Goal: Task Accomplishment & Management: Complete application form

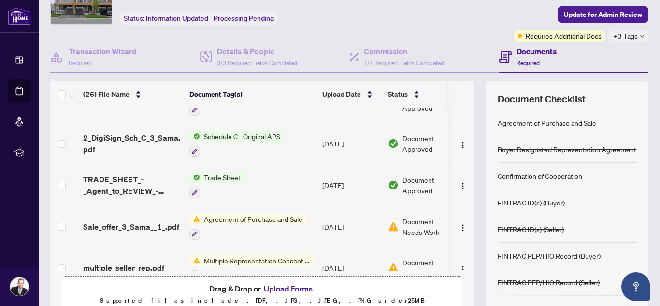
scroll to position [69, 0]
click at [429, 225] on span "Document Needs Work" at bounding box center [427, 224] width 50 height 21
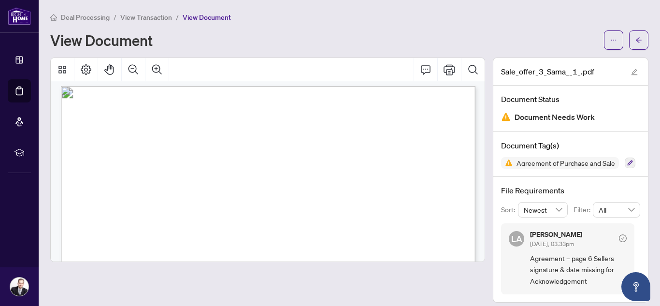
scroll to position [10, 0]
drag, startPoint x: 482, startPoint y: 90, endPoint x: 480, endPoint y: 106, distance: 15.6
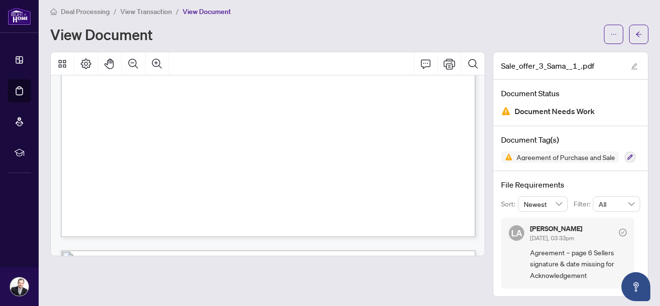
scroll to position [385, 0]
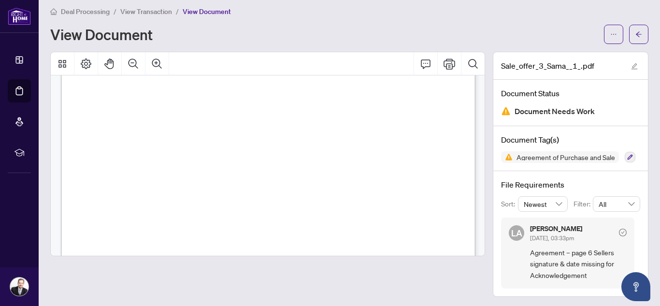
scroll to position [3109, 0]
click at [635, 32] on icon "arrow-left" at bounding box center [638, 34] width 7 height 7
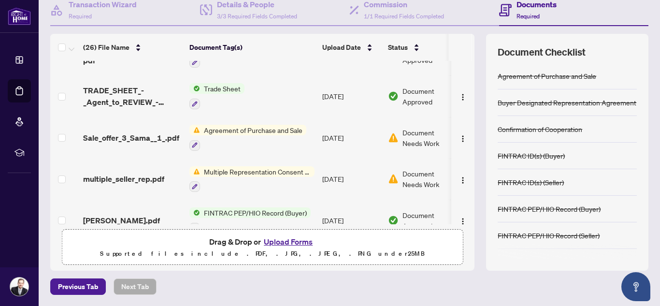
scroll to position [103, 0]
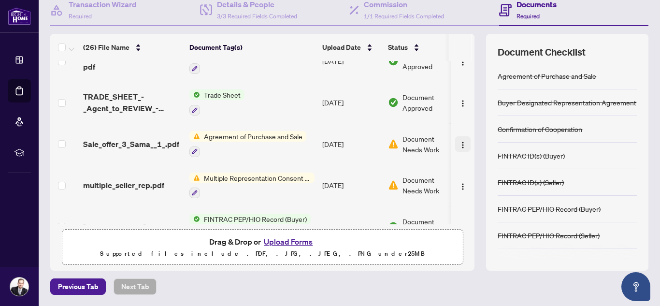
click at [460, 147] on img "button" at bounding box center [463, 145] width 8 height 8
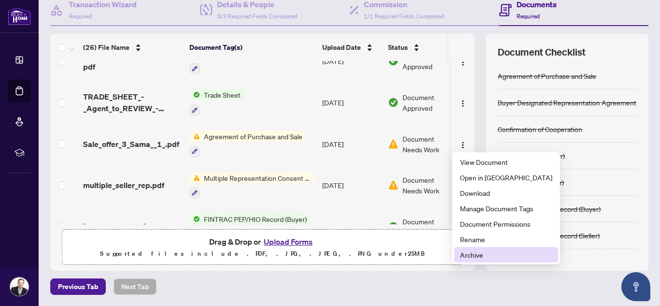
click at [479, 255] on span "Archive" at bounding box center [506, 254] width 92 height 11
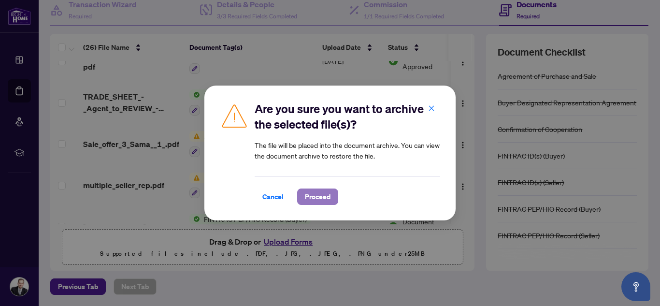
click at [324, 194] on span "Proceed" at bounding box center [318, 196] width 26 height 15
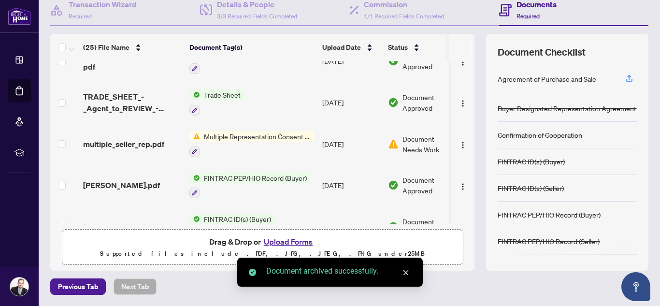
click at [283, 243] on button "Upload Forms" at bounding box center [288, 241] width 55 height 13
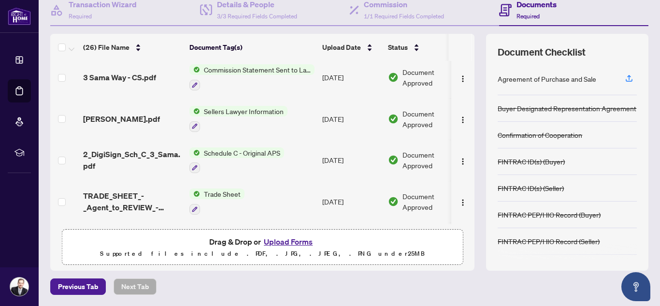
scroll to position [0, 0]
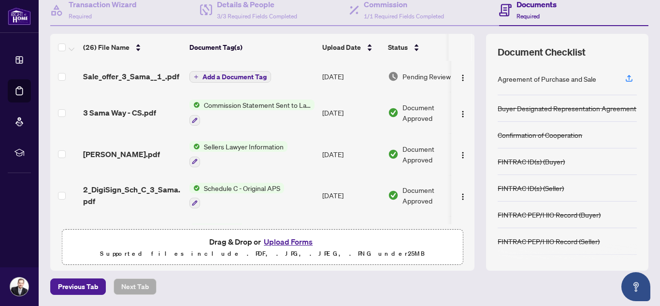
click at [197, 78] on icon "plus" at bounding box center [196, 76] width 5 height 5
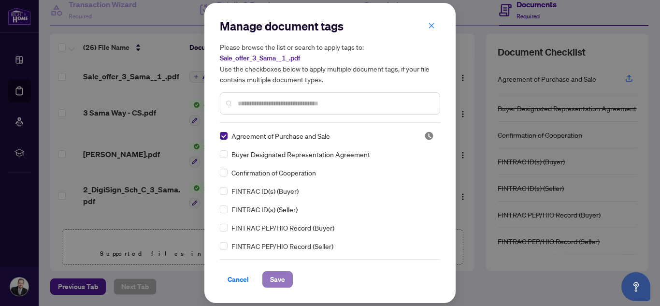
click at [286, 276] on button "Save" at bounding box center [277, 279] width 30 height 16
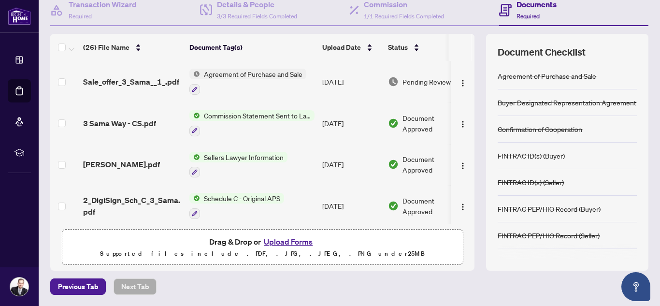
scroll to position [5, 0]
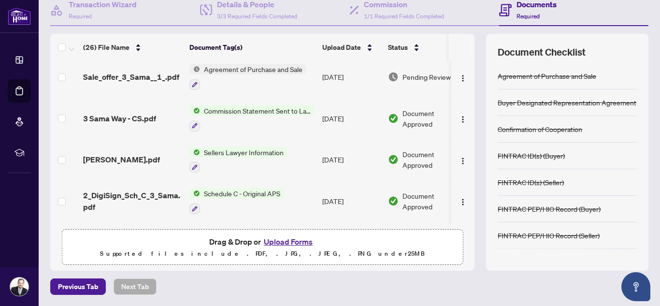
drag, startPoint x: 474, startPoint y: 77, endPoint x: 463, endPoint y: 94, distance: 20.1
click at [480, 101] on div "(26) File Name Document Tag(s) Upload Date Status Sale_offer_3_Sama__1_.pdf Agr…" at bounding box center [349, 152] width 598 height 237
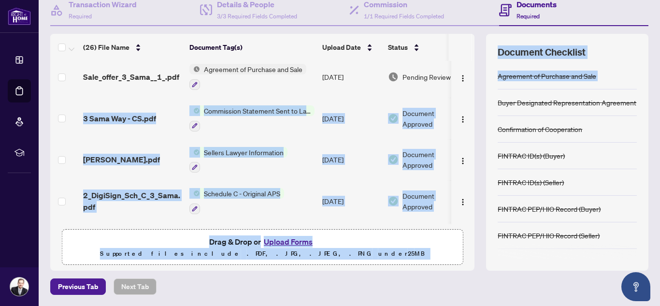
scroll to position [150, 0]
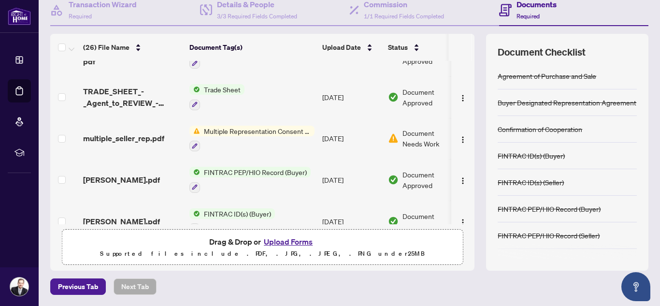
click at [585, 11] on div "Documents Required" at bounding box center [574, 10] width 150 height 31
click at [416, 136] on span "Document Needs Work" at bounding box center [427, 137] width 50 height 21
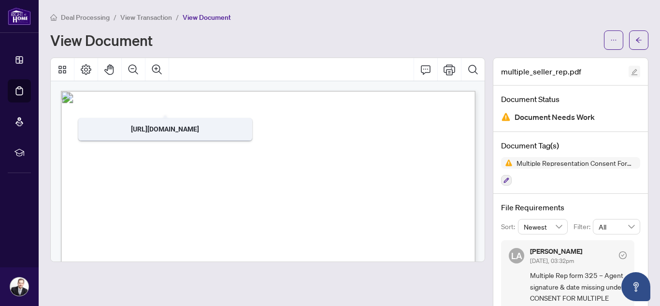
click at [636, 72] on icon "edit" at bounding box center [634, 72] width 7 height 7
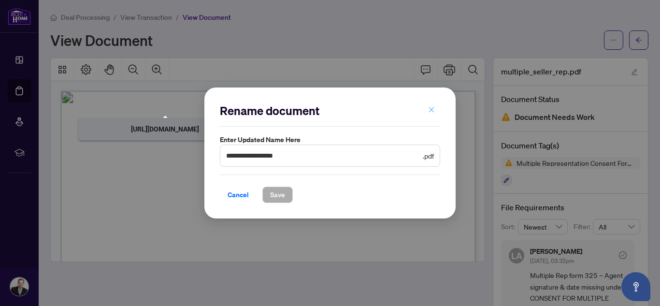
click at [431, 110] on icon "close" at bounding box center [431, 109] width 7 height 7
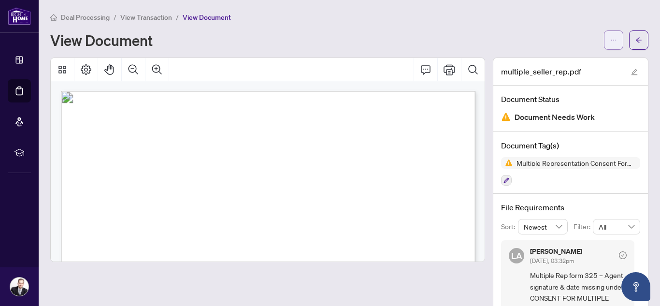
click at [611, 43] on icon "ellipsis" at bounding box center [613, 40] width 7 height 7
click at [533, 26] on div "Deal Processing / View Transaction / View Document View Document" at bounding box center [349, 31] width 598 height 38
click at [637, 41] on icon "arrow-left" at bounding box center [638, 39] width 6 height 5
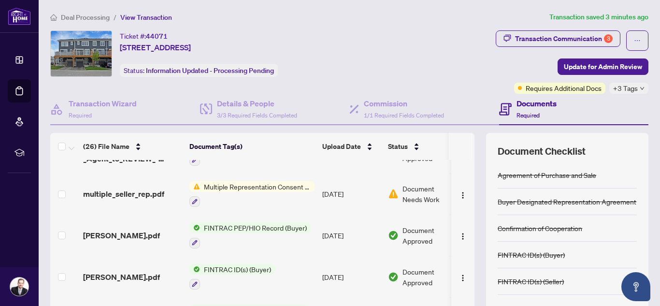
scroll to position [200, 0]
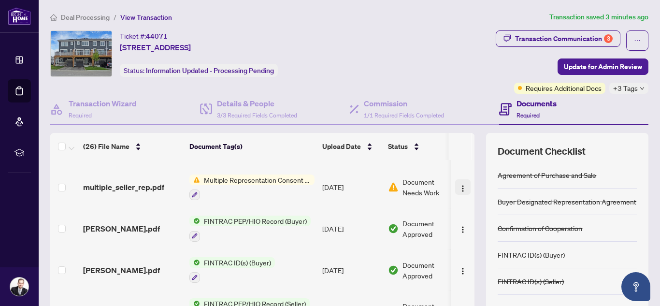
click at [464, 187] on img "button" at bounding box center [463, 188] width 8 height 8
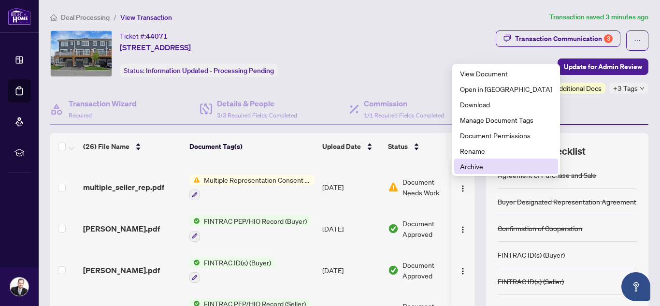
click at [472, 168] on span "Archive" at bounding box center [506, 166] width 92 height 11
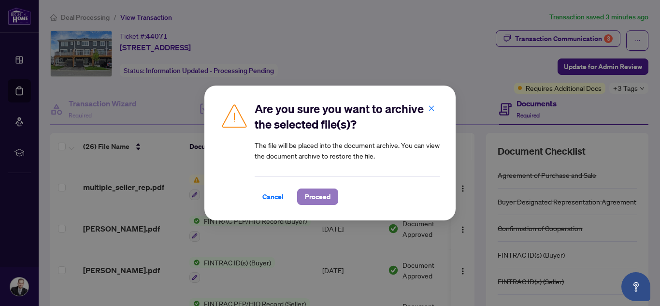
click at [318, 190] on span "Proceed" at bounding box center [318, 196] width 26 height 15
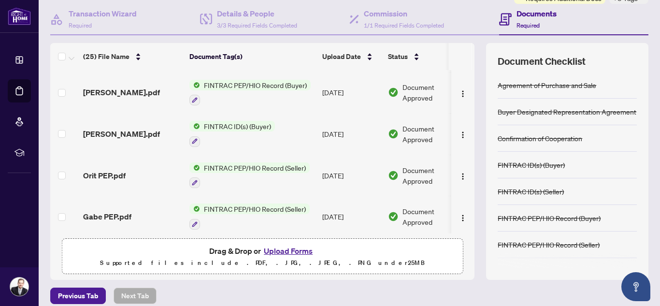
scroll to position [99, 0]
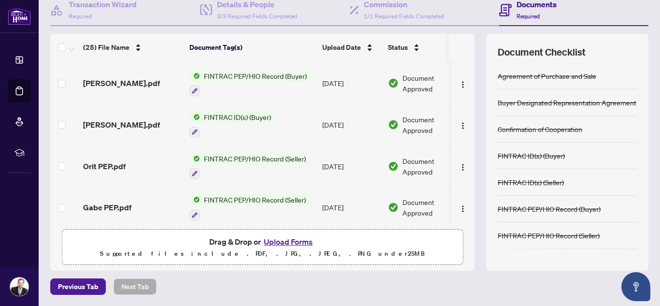
click at [290, 244] on button "Upload Forms" at bounding box center [288, 241] width 55 height 13
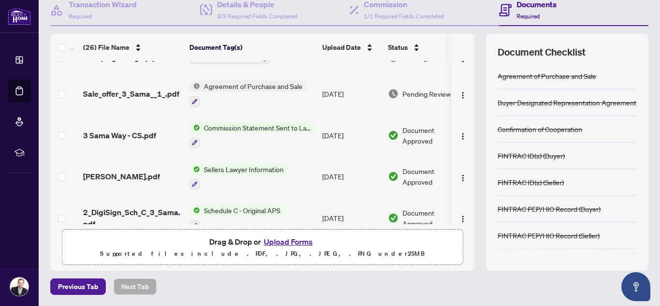
scroll to position [0, 0]
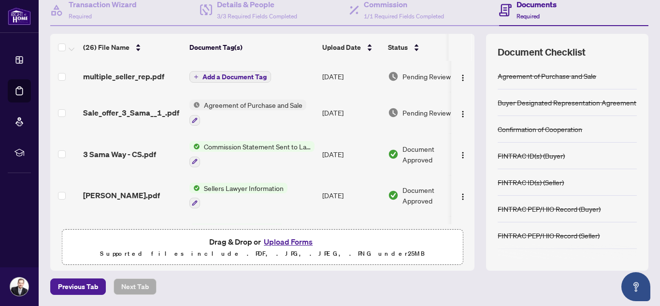
click at [194, 79] on button "Add a Document Tag" at bounding box center [230, 77] width 82 height 12
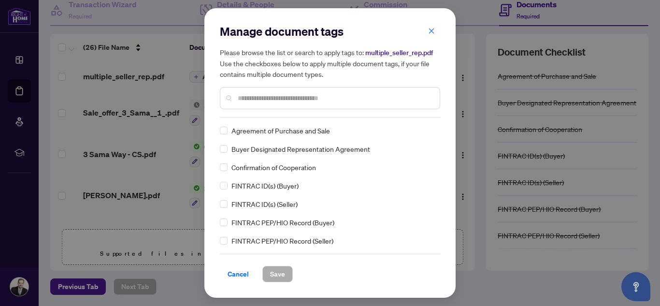
click at [256, 97] on input "text" at bounding box center [335, 98] width 194 height 11
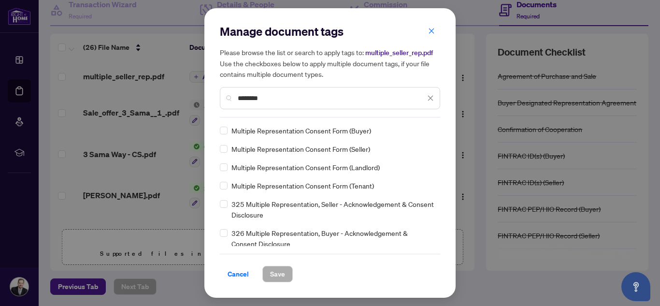
type input "********"
click at [227, 150] on div "Multiple Representation Consent Form (Seller)" at bounding box center [327, 148] width 214 height 11
drag, startPoint x: 284, startPoint y: 273, endPoint x: 332, endPoint y: 252, distance: 52.3
click at [284, 273] on button "Save" at bounding box center [277, 274] width 30 height 16
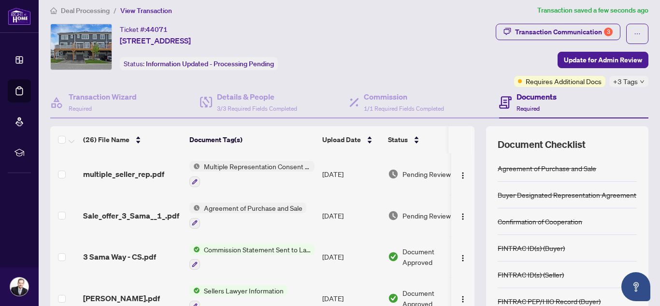
scroll to position [4, 0]
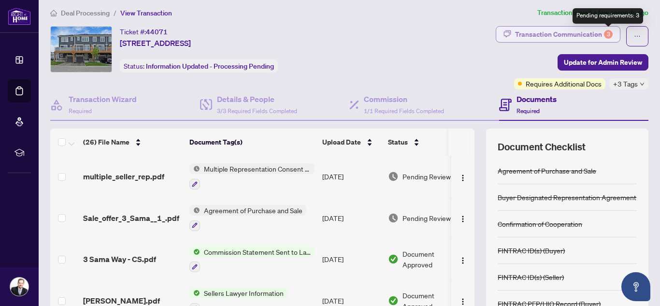
click at [608, 32] on div "3" at bounding box center [608, 34] width 9 height 9
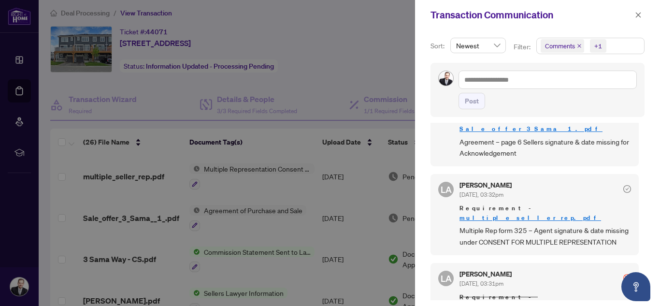
scroll to position [0, 0]
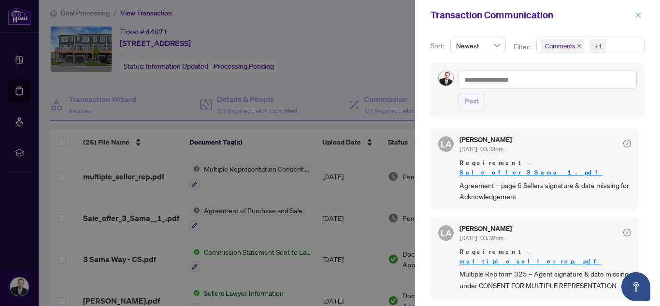
click at [636, 15] on icon "close" at bounding box center [637, 15] width 7 height 7
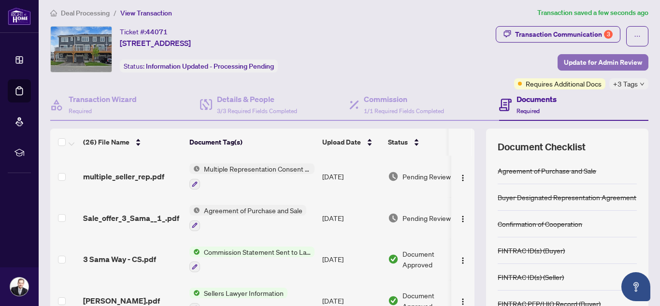
click at [617, 64] on span "Update for Admin Review" at bounding box center [602, 62] width 78 height 15
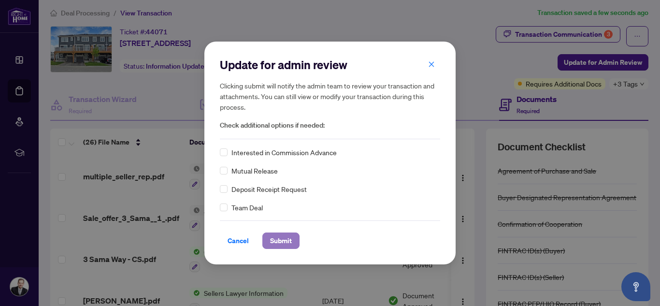
click at [281, 244] on span "Submit" at bounding box center [281, 240] width 22 height 15
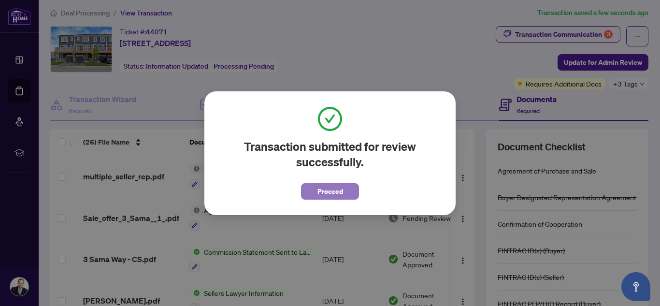
click at [342, 195] on button "Proceed" at bounding box center [330, 191] width 58 height 16
